Goal: Information Seeking & Learning: Find specific fact

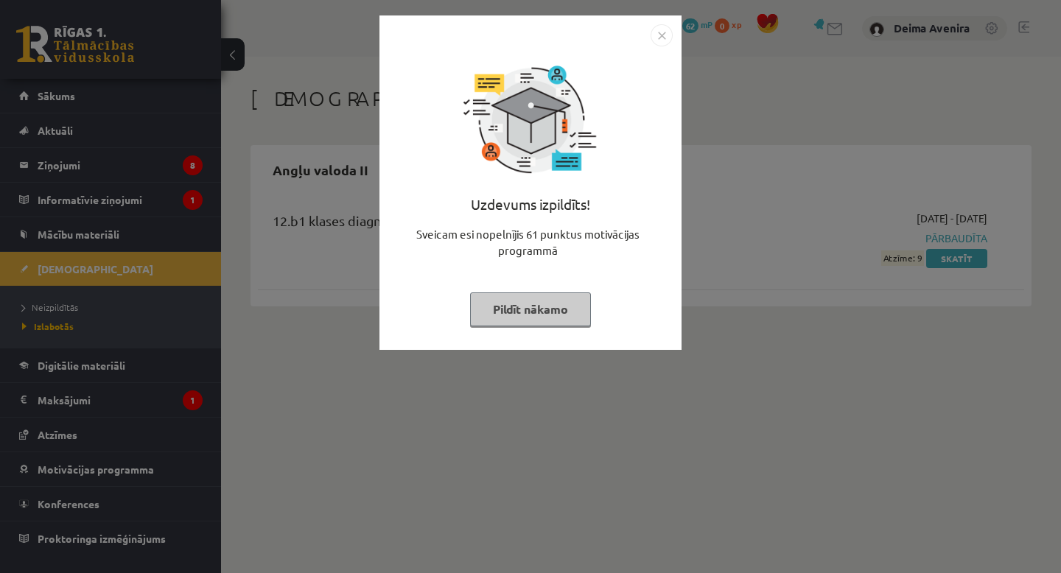
click at [531, 303] on button "Pildīt nākamo" at bounding box center [530, 309] width 121 height 34
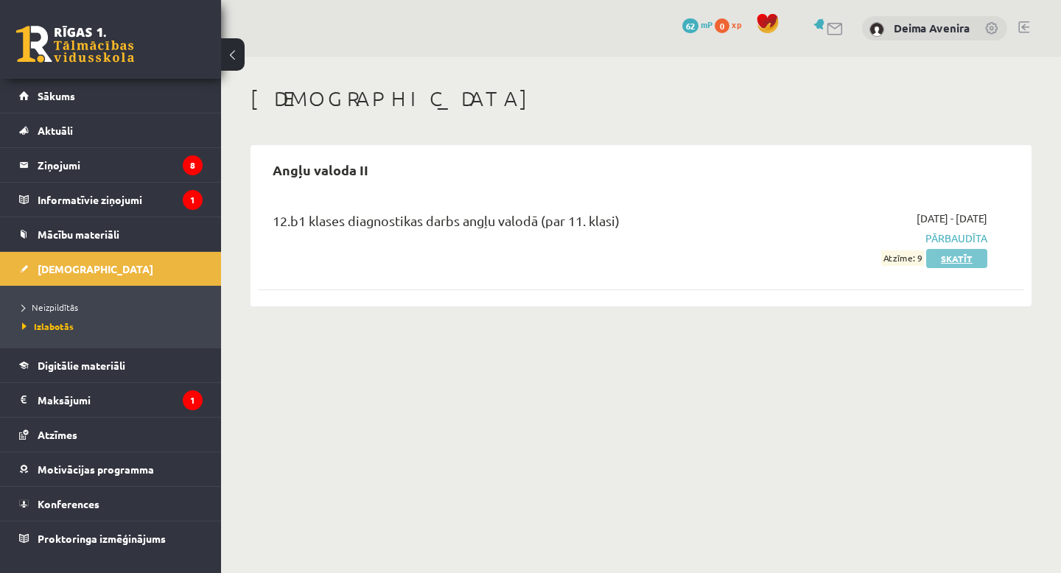
click at [952, 261] on link "Skatīt" at bounding box center [956, 258] width 61 height 19
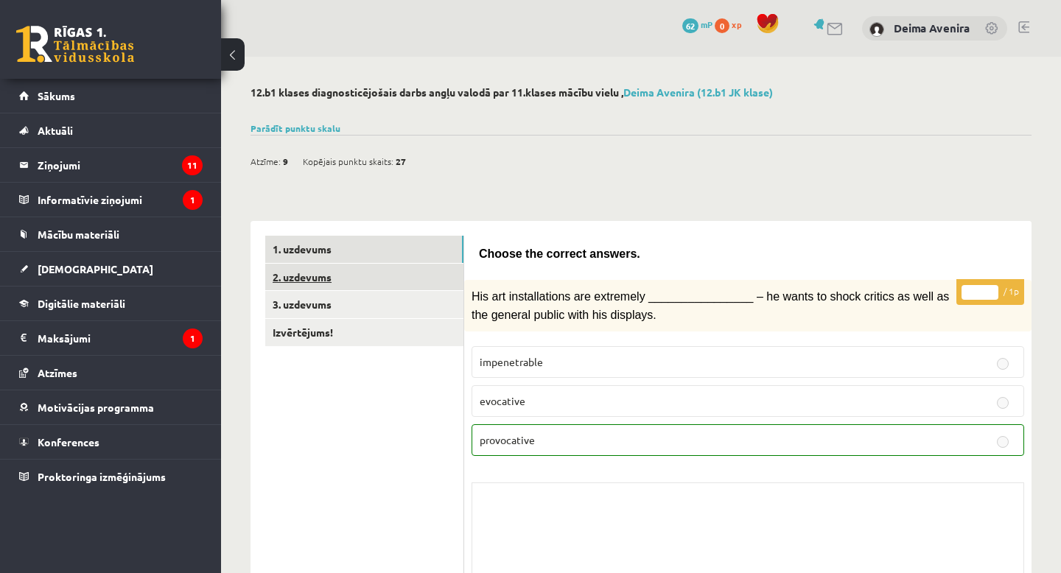
click at [391, 281] on link "2. uzdevums" at bounding box center [364, 277] width 198 height 27
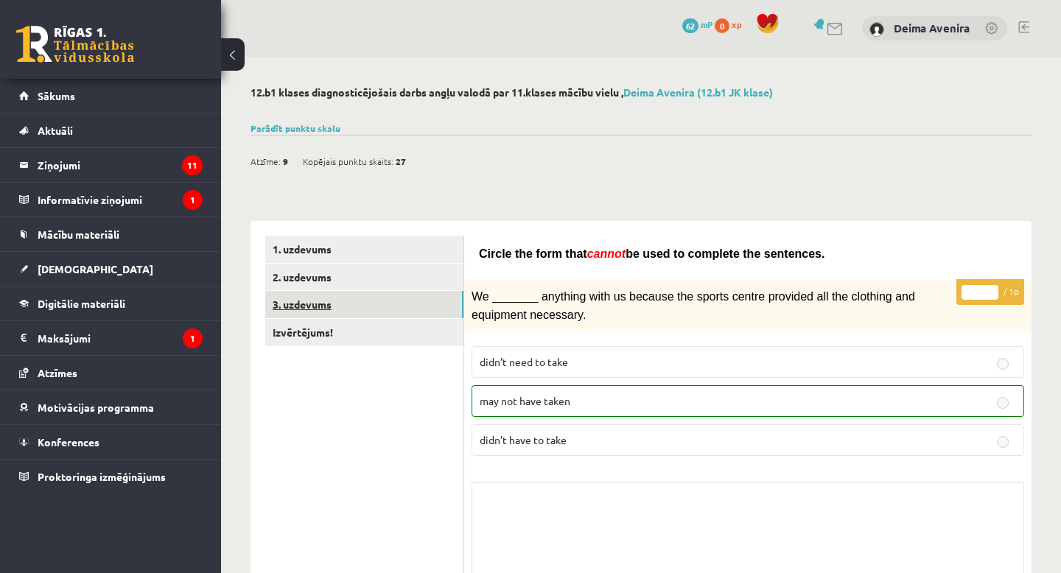
click at [381, 298] on link "3. uzdevums" at bounding box center [364, 304] width 198 height 27
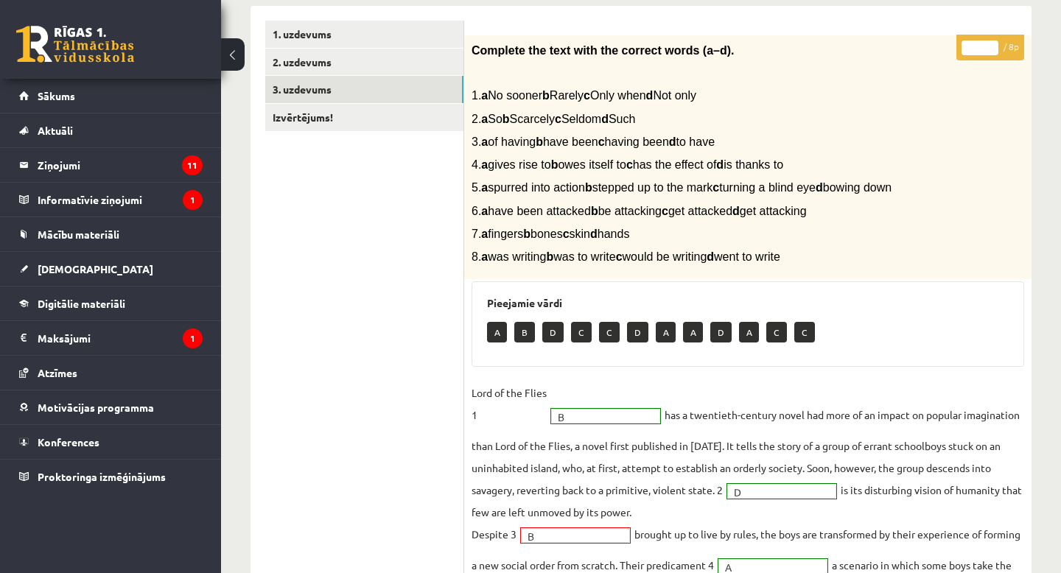
scroll to position [214, 0]
click at [312, 122] on link "Izvērtējums!" at bounding box center [364, 118] width 198 height 27
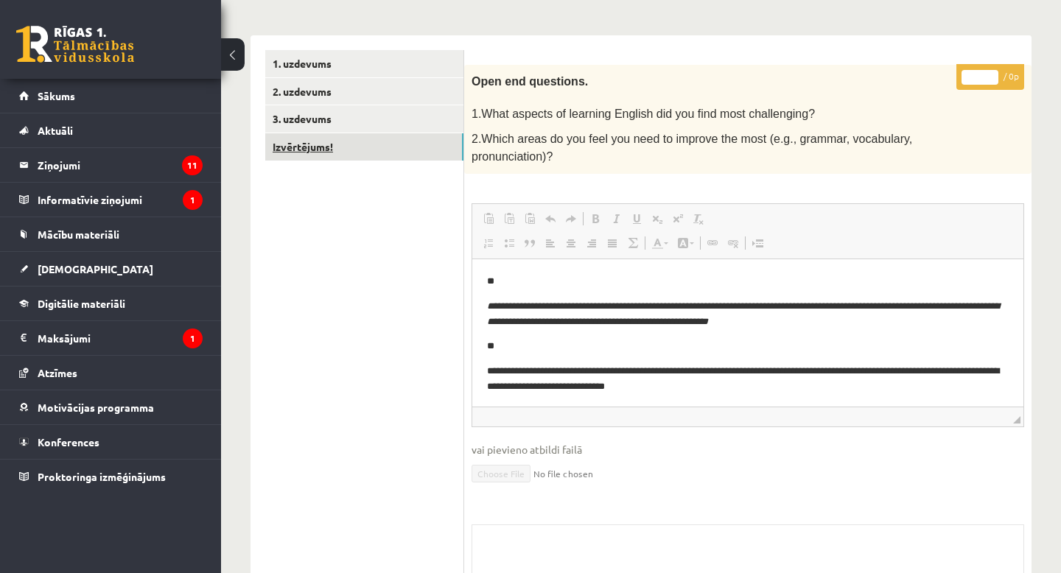
scroll to position [0, 0]
click at [330, 111] on link "3. uzdevums" at bounding box center [364, 118] width 198 height 27
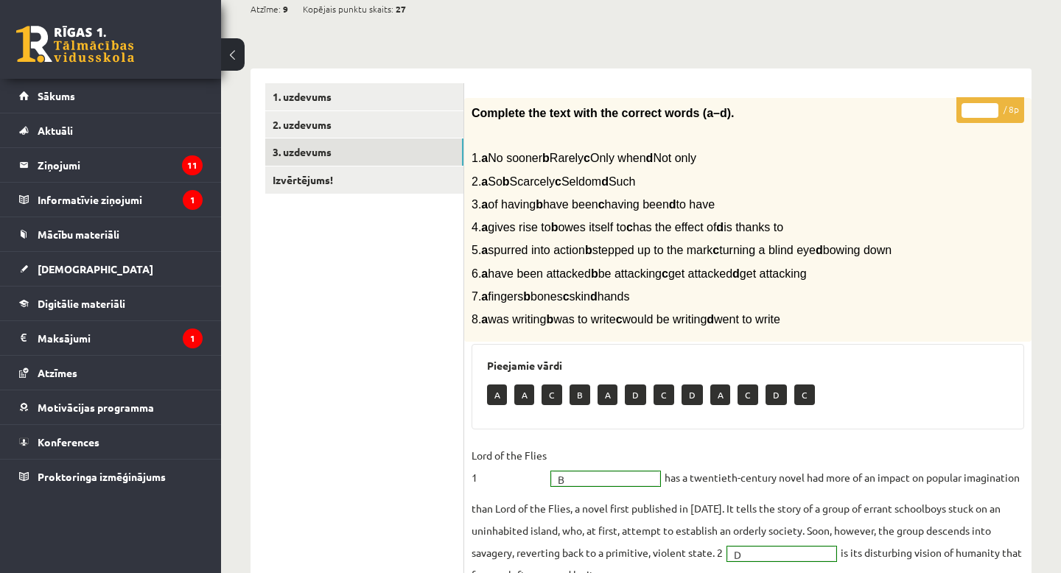
scroll to position [143, 0]
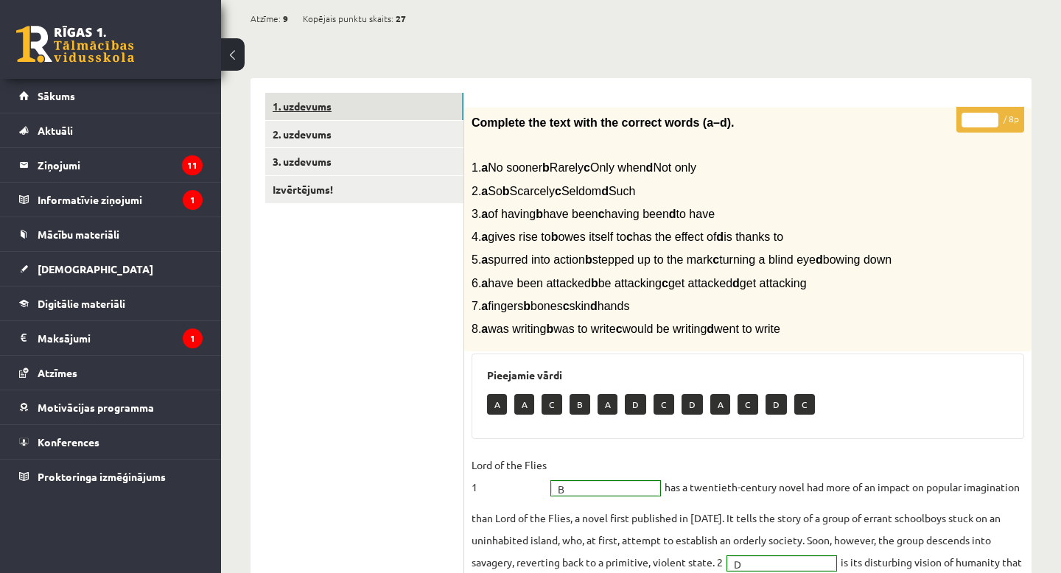
click at [308, 105] on link "1. uzdevums" at bounding box center [364, 106] width 198 height 27
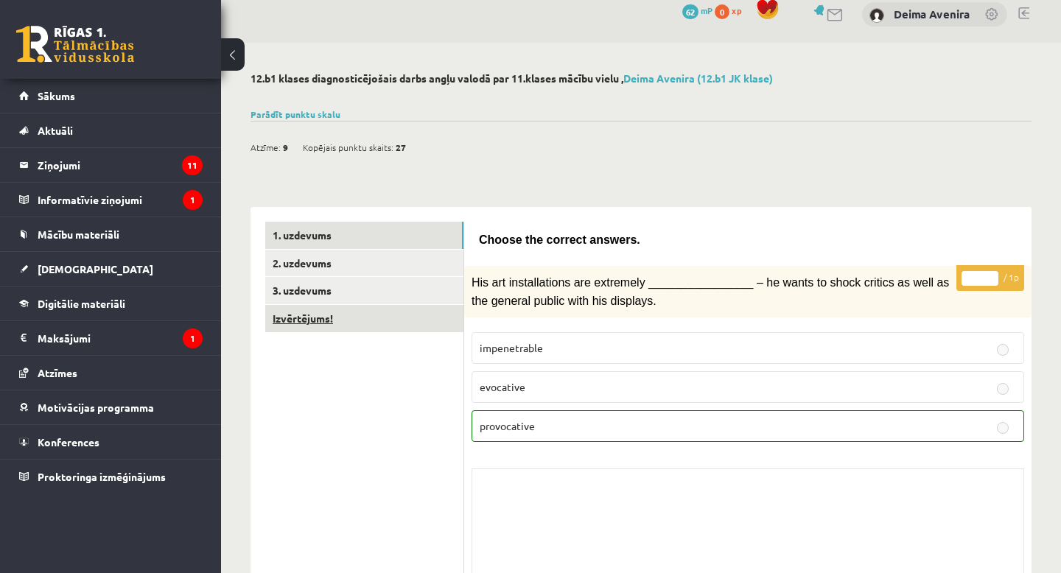
scroll to position [0, 0]
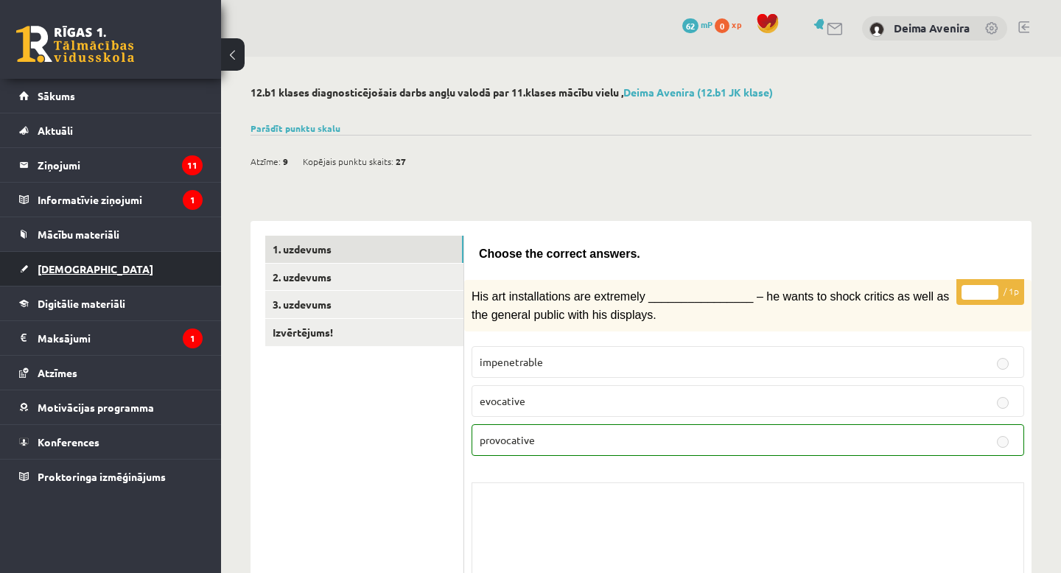
click at [107, 270] on link "[DEMOGRAPHIC_DATA]" at bounding box center [110, 269] width 183 height 34
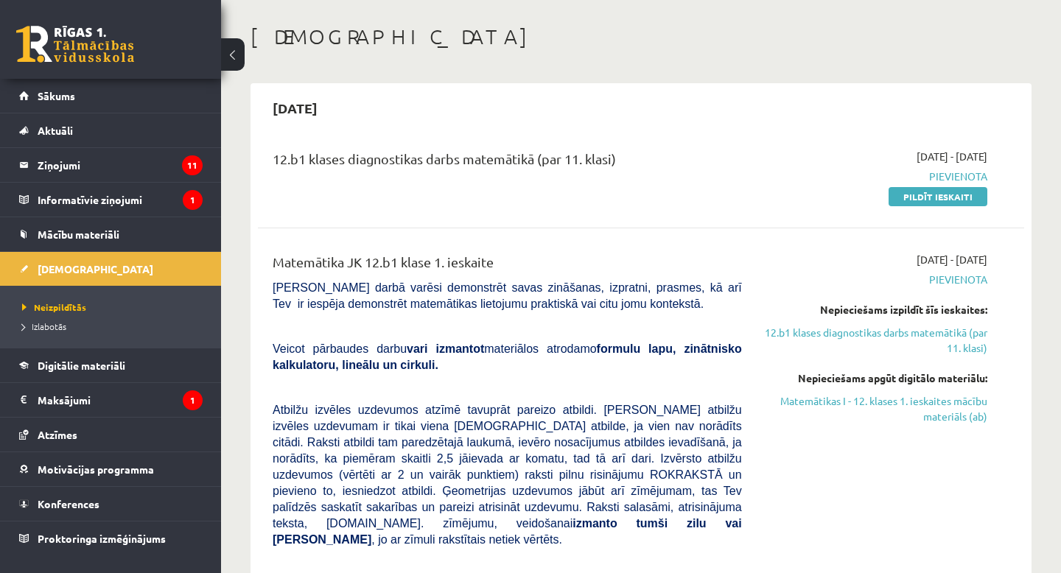
scroll to position [64, 0]
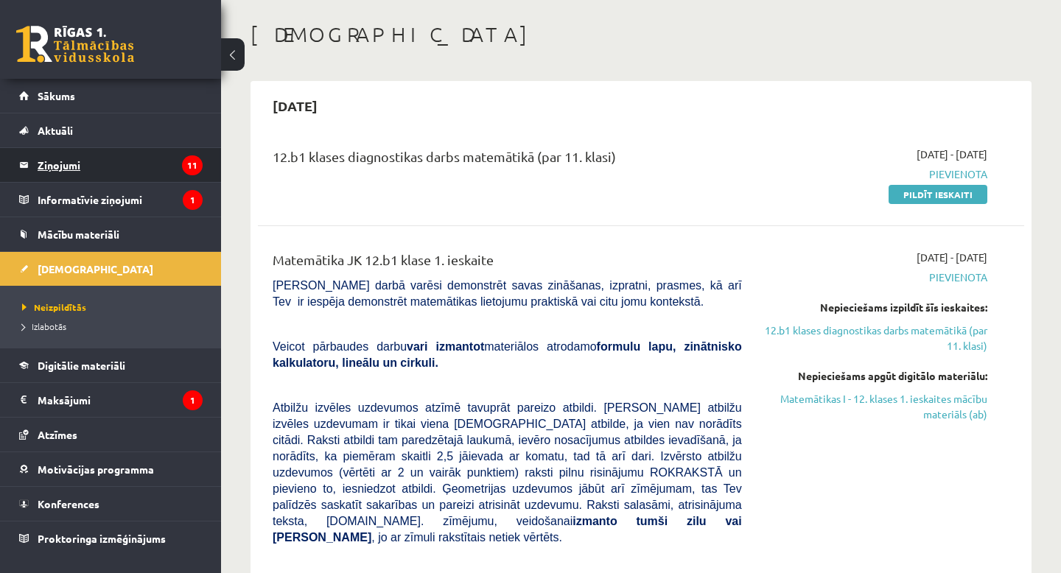
click at [142, 161] on legend "Ziņojumi 11" at bounding box center [120, 165] width 165 height 34
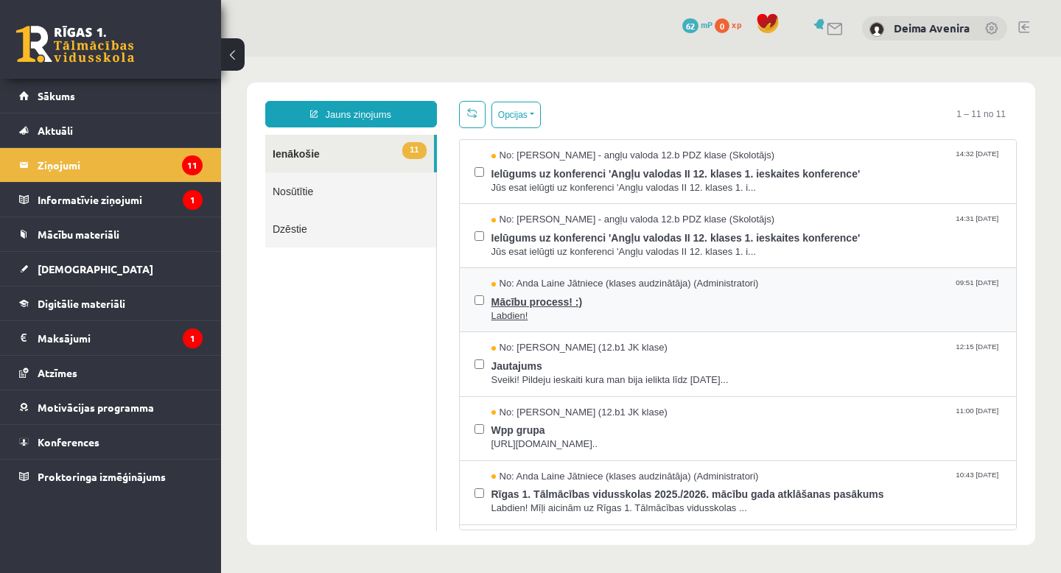
click at [654, 302] on span "Mācību process! :)" at bounding box center [746, 300] width 510 height 18
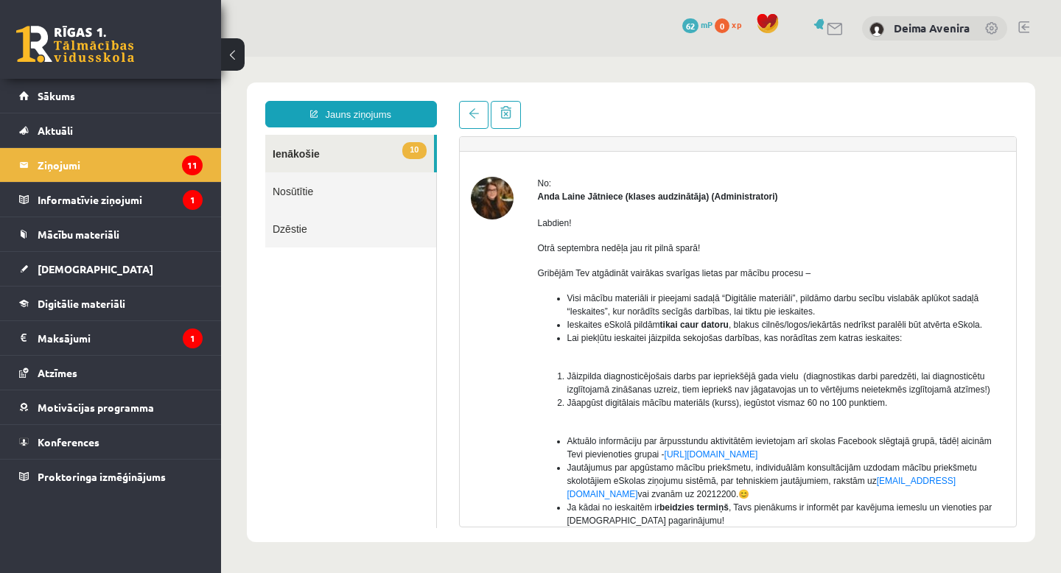
scroll to position [24, 0]
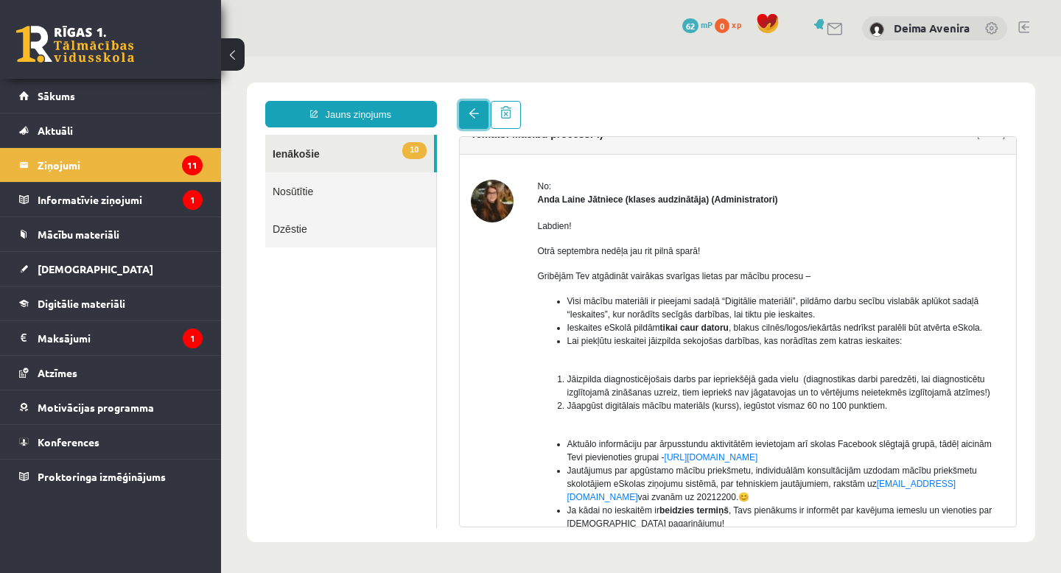
click at [472, 122] on link at bounding box center [473, 115] width 29 height 28
click at [468, 121] on link at bounding box center [473, 115] width 29 height 28
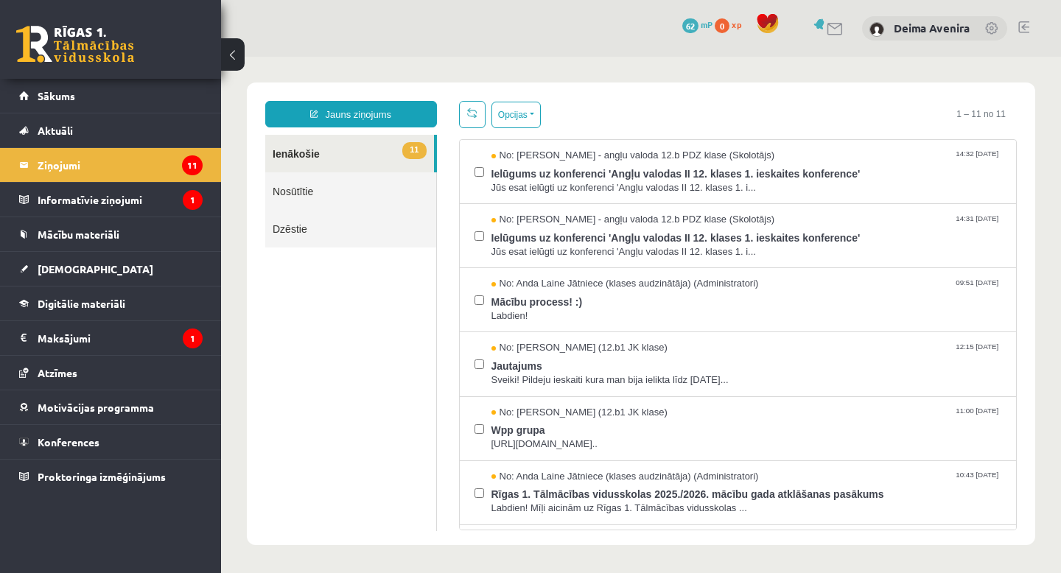
scroll to position [0, 0]
click at [658, 359] on span "Jautajums" at bounding box center [746, 364] width 510 height 18
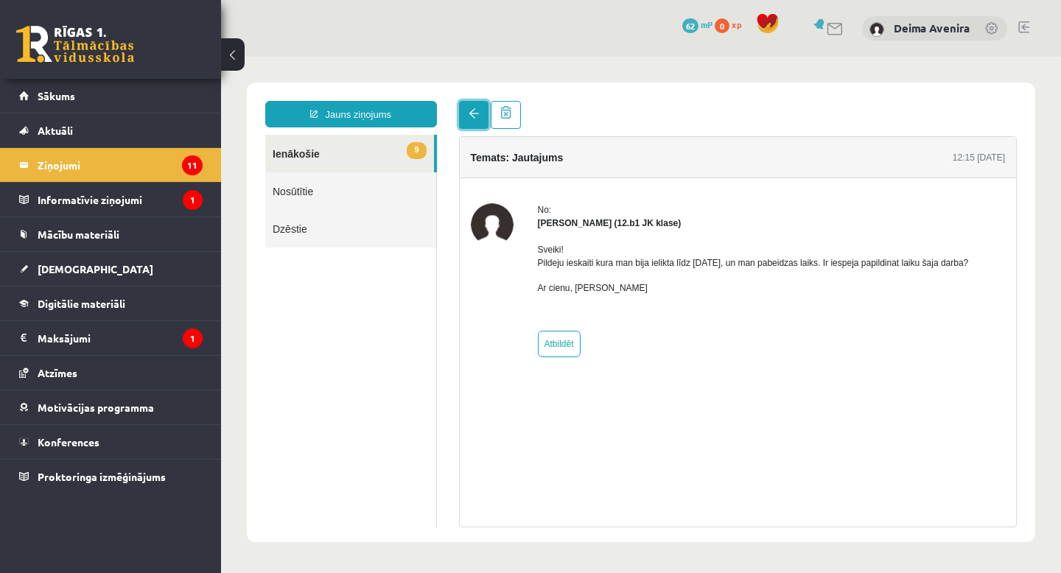
click at [471, 113] on span at bounding box center [473, 113] width 10 height 10
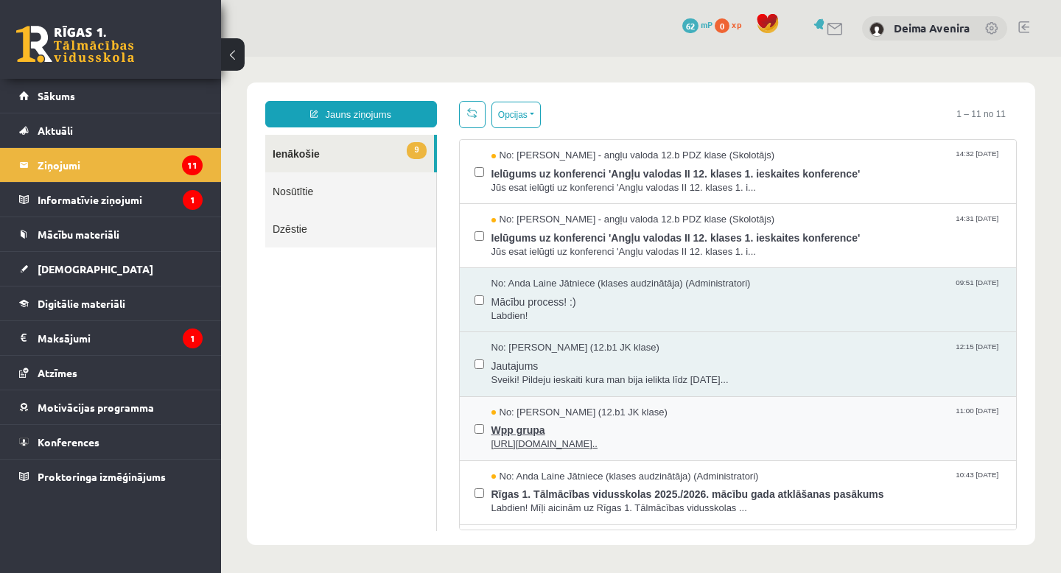
click at [606, 427] on span "Wpp grupa" at bounding box center [746, 428] width 510 height 18
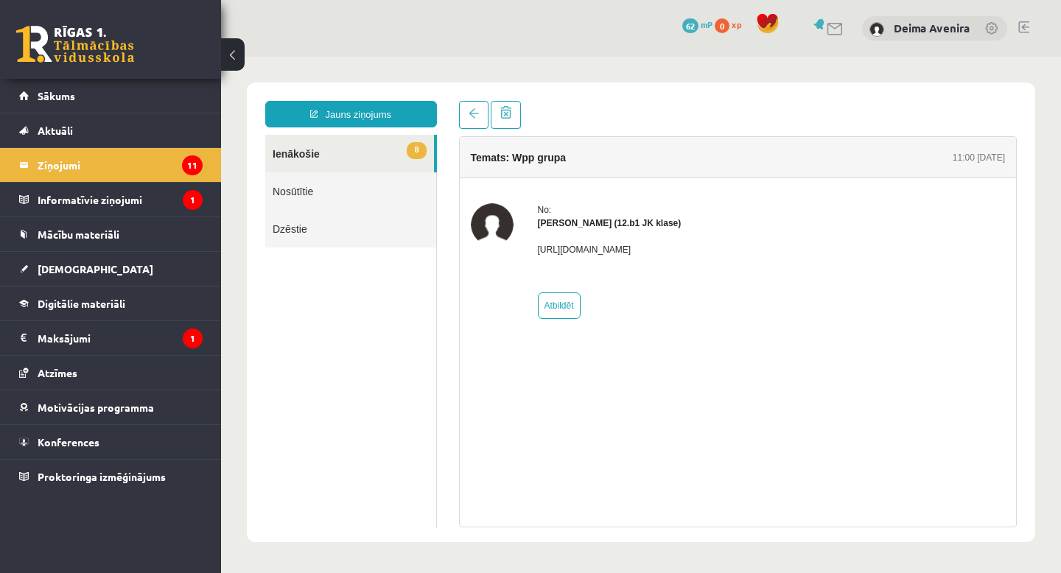
drag, startPoint x: 852, startPoint y: 250, endPoint x: 527, endPoint y: 241, distance: 324.9
click at [527, 242] on div "No: Megija Balabkina (12.b1 JK klase) https://chat.whatsapp.com/L1UxGhmvZJiE23Y…" at bounding box center [738, 261] width 535 height 116
copy div "https://chat.whatsapp.com/L1UxGhmvZJiE23YmzH1zUO?mode=ems_copy_t"
click at [469, 116] on span at bounding box center [473, 113] width 10 height 10
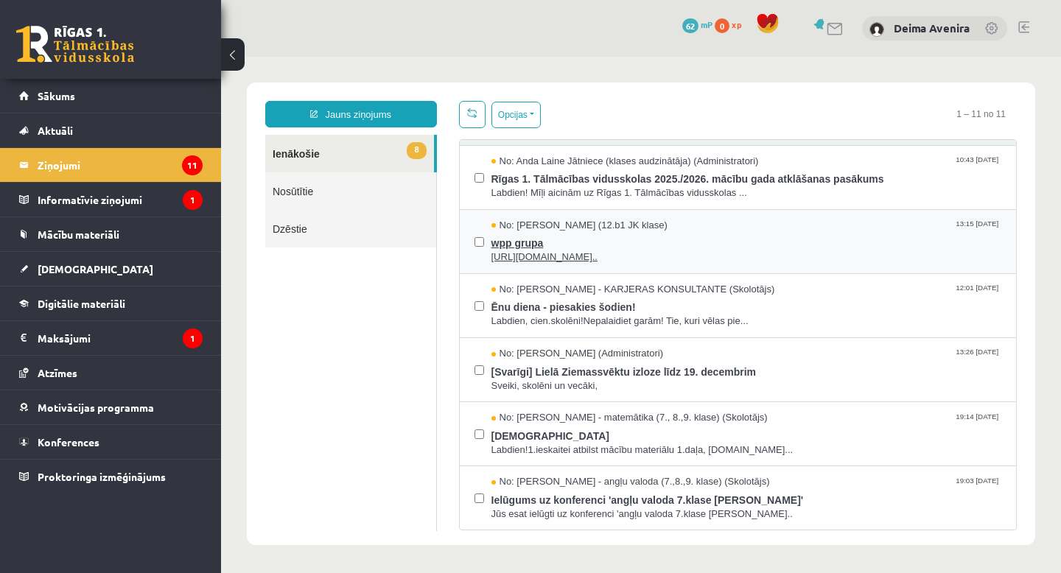
scroll to position [1, 0]
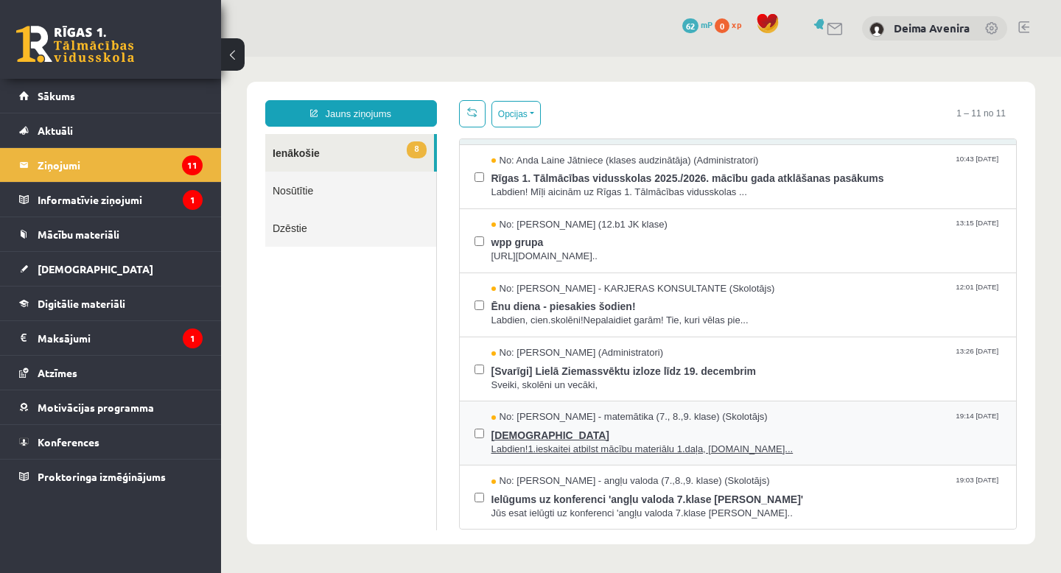
click at [762, 435] on span "[DEMOGRAPHIC_DATA]" at bounding box center [746, 433] width 510 height 18
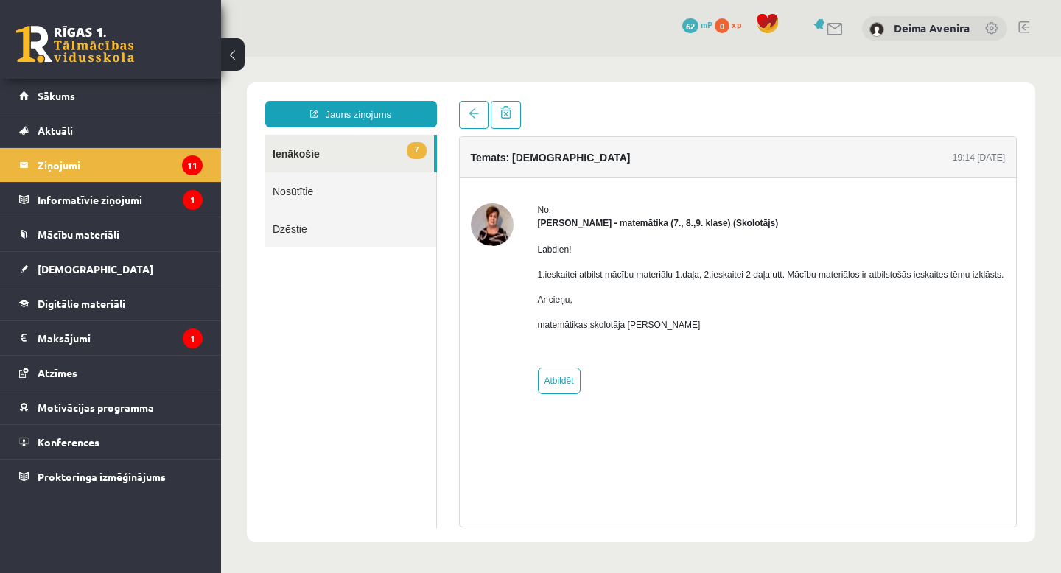
scroll to position [0, 0]
click at [476, 116] on span at bounding box center [473, 113] width 10 height 10
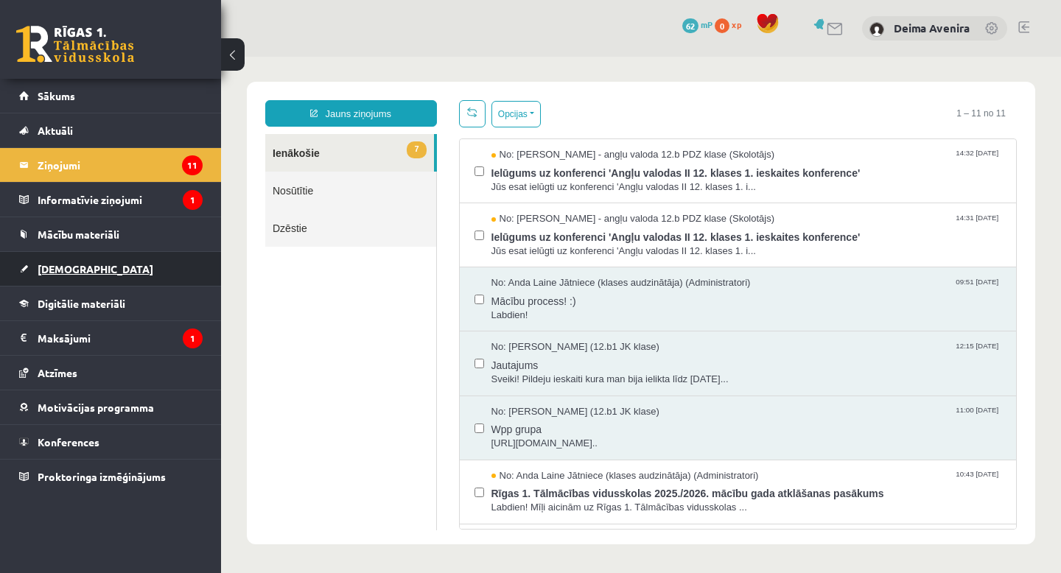
click at [149, 275] on link "[DEMOGRAPHIC_DATA]" at bounding box center [110, 269] width 183 height 34
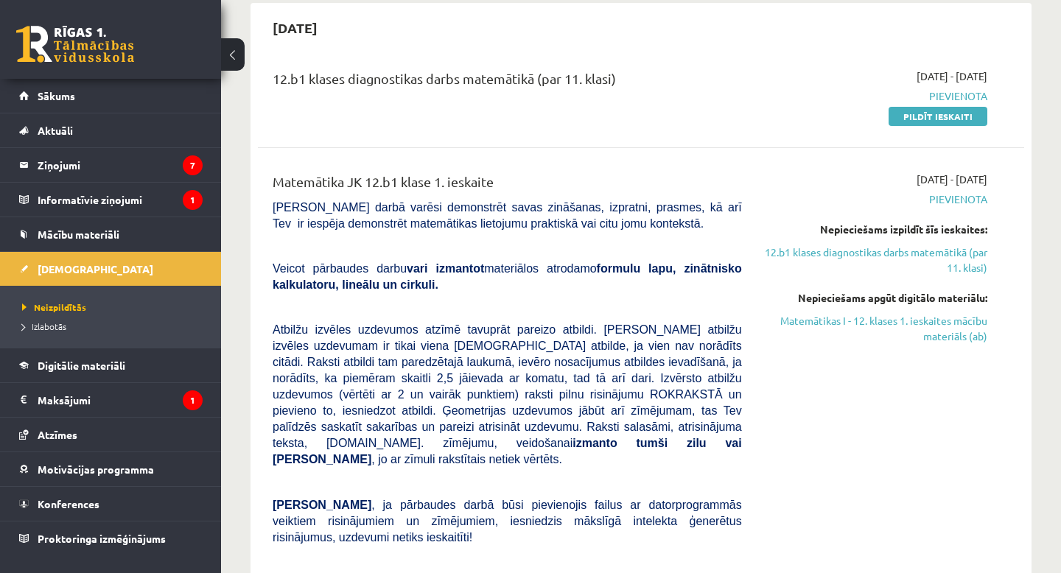
scroll to position [138, 0]
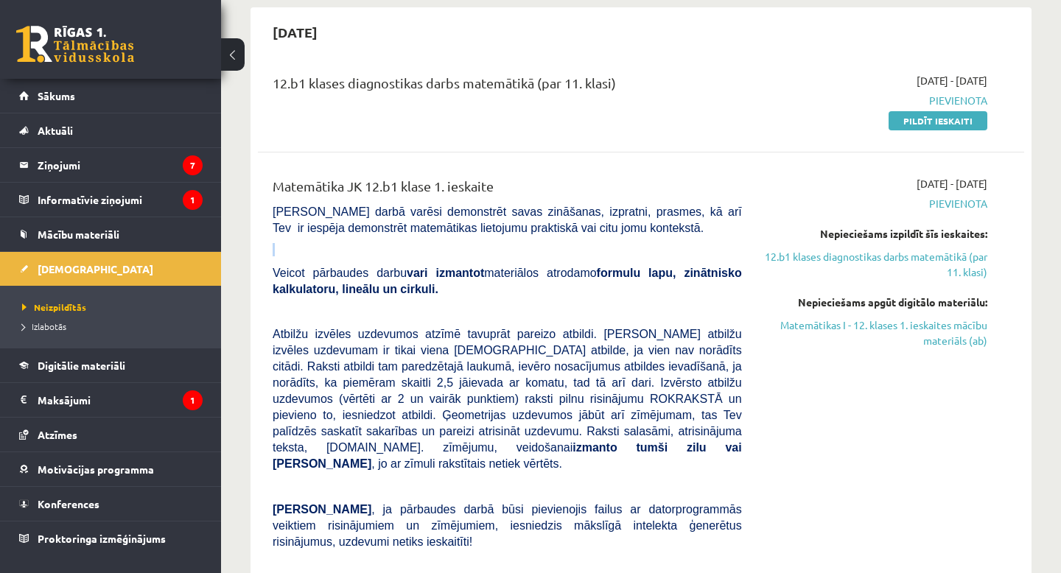
drag, startPoint x: 281, startPoint y: 242, endPoint x: 292, endPoint y: 255, distance: 16.7
click at [292, 255] on p at bounding box center [506, 249] width 469 height 13
copy p
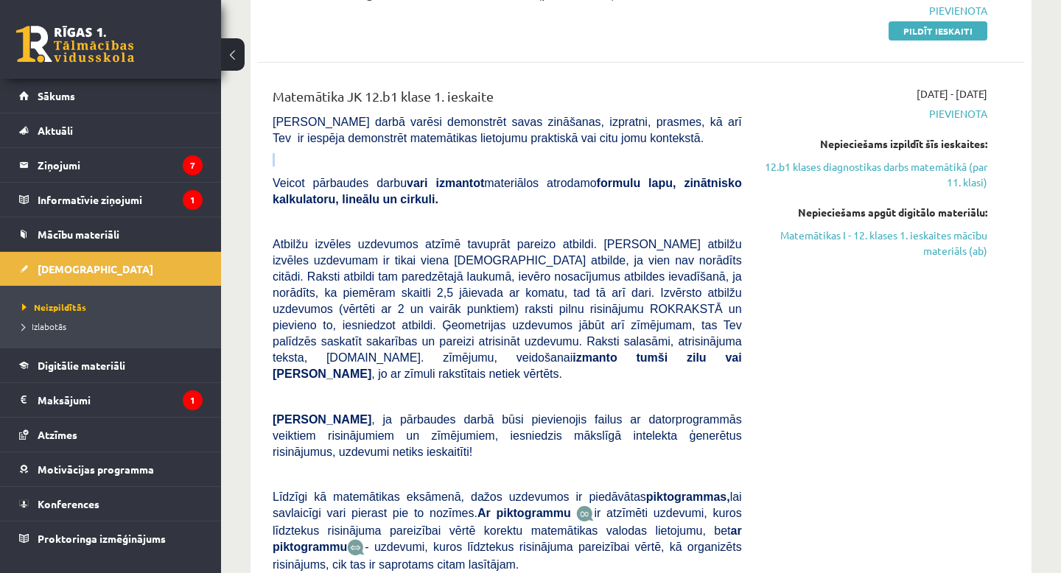
scroll to position [242, 0]
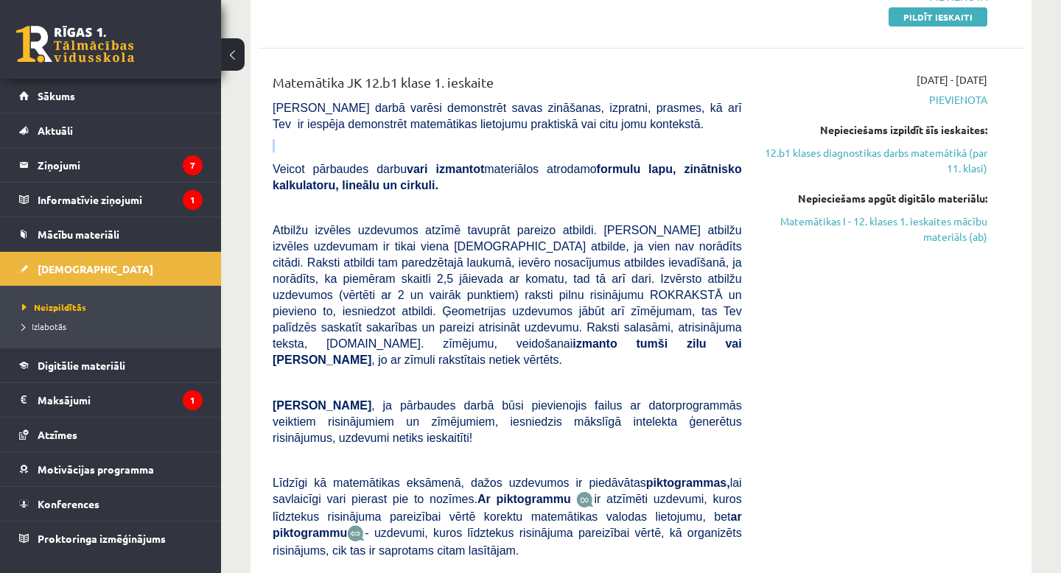
drag, startPoint x: 330, startPoint y: 362, endPoint x: 349, endPoint y: 384, distance: 28.7
click at [349, 384] on div "Matemātika JK 12.b1 klase 1. ieskaite Pārbaudes darbā varēsi demonstrēt savas z…" at bounding box center [506, 353] width 491 height 563
copy div ", jo ar zīmuli rakstītais netiek vērtēts."
